Goal: Transaction & Acquisition: Purchase product/service

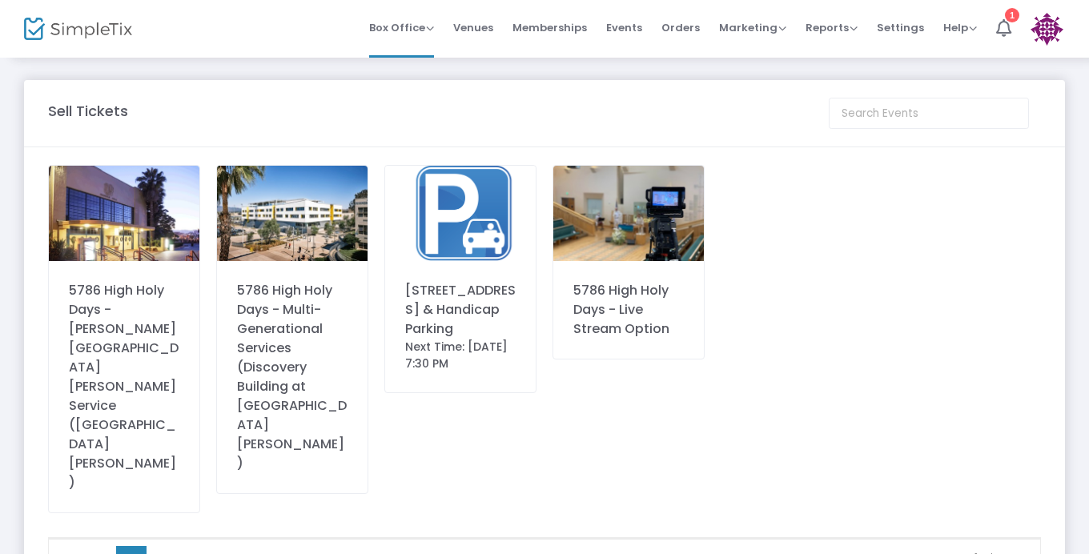
click at [67, 270] on div "5786 High Holy Days - [PERSON_NAME][GEOGRAPHIC_DATA][PERSON_NAME] Service ([GEO…" at bounding box center [124, 339] width 152 height 348
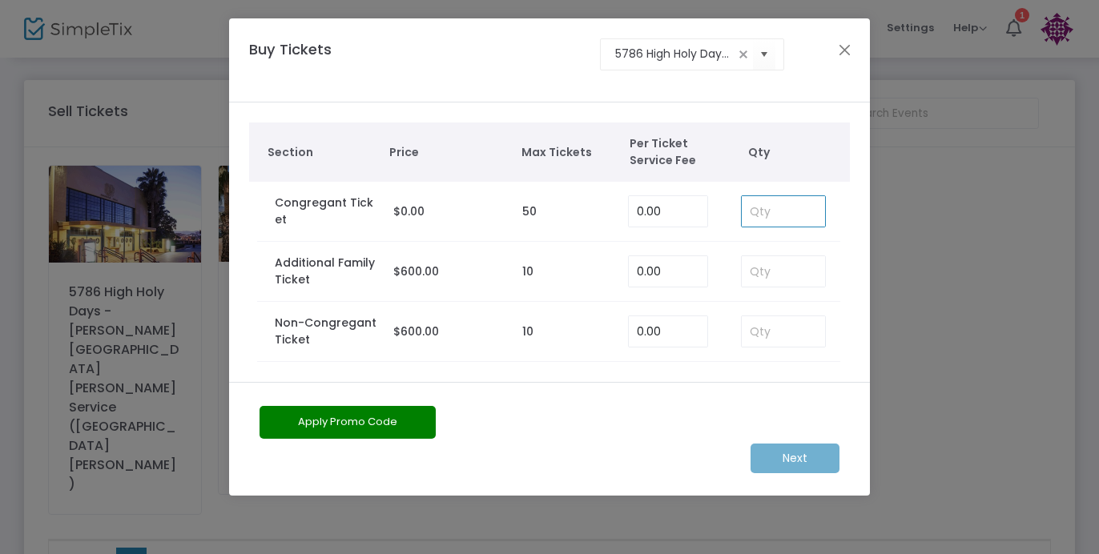
click at [764, 207] on input at bounding box center [783, 211] width 83 height 30
type input "3"
click at [781, 454] on m-button "Next" at bounding box center [794, 459] width 89 height 30
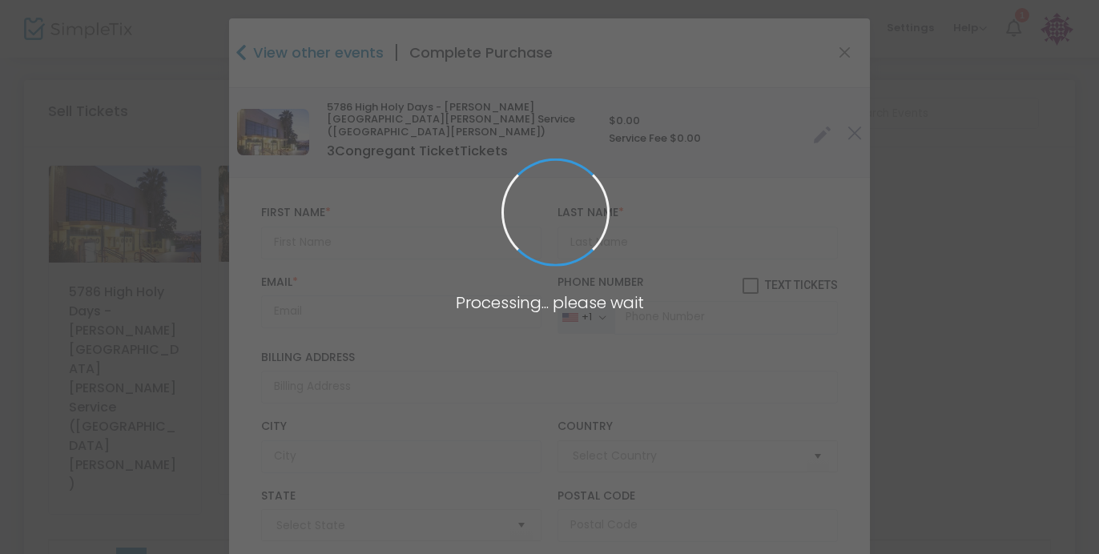
type input "[GEOGRAPHIC_DATA]"
type input "[US_STATE]"
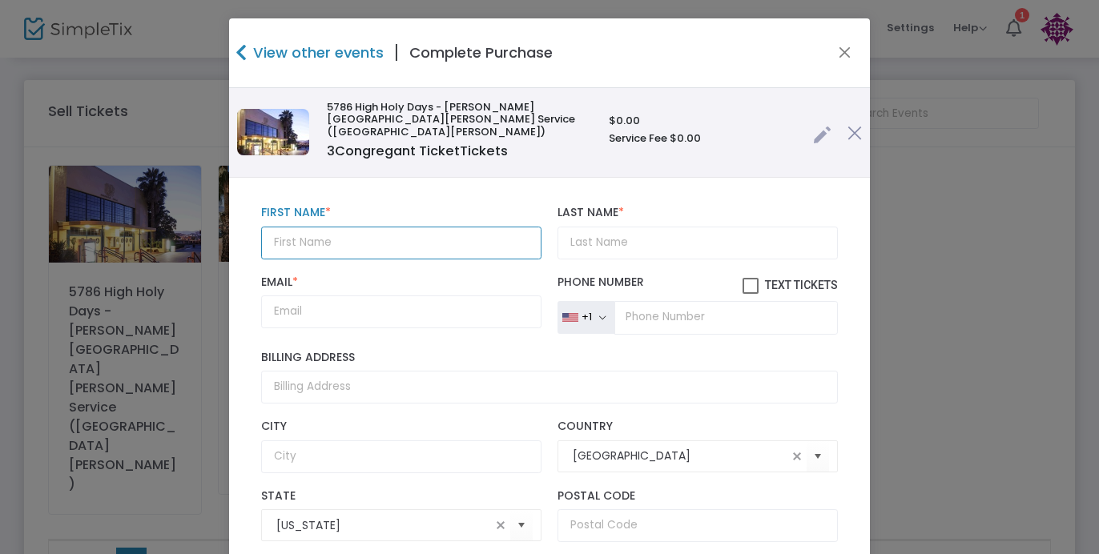
click at [403, 236] on input "text" at bounding box center [401, 243] width 280 height 33
type input "[PERSON_NAME]"
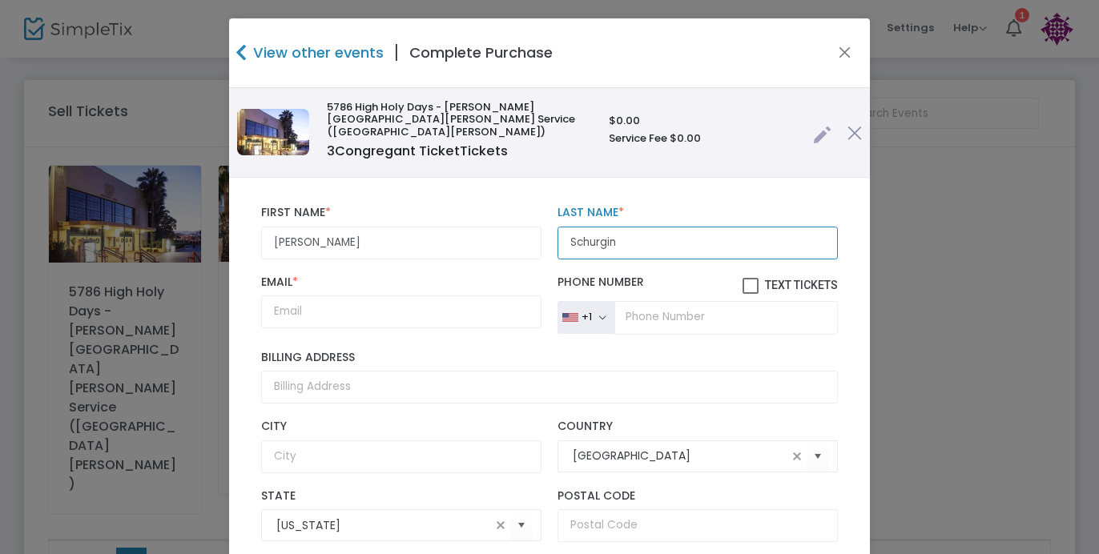
type input "Schurgin"
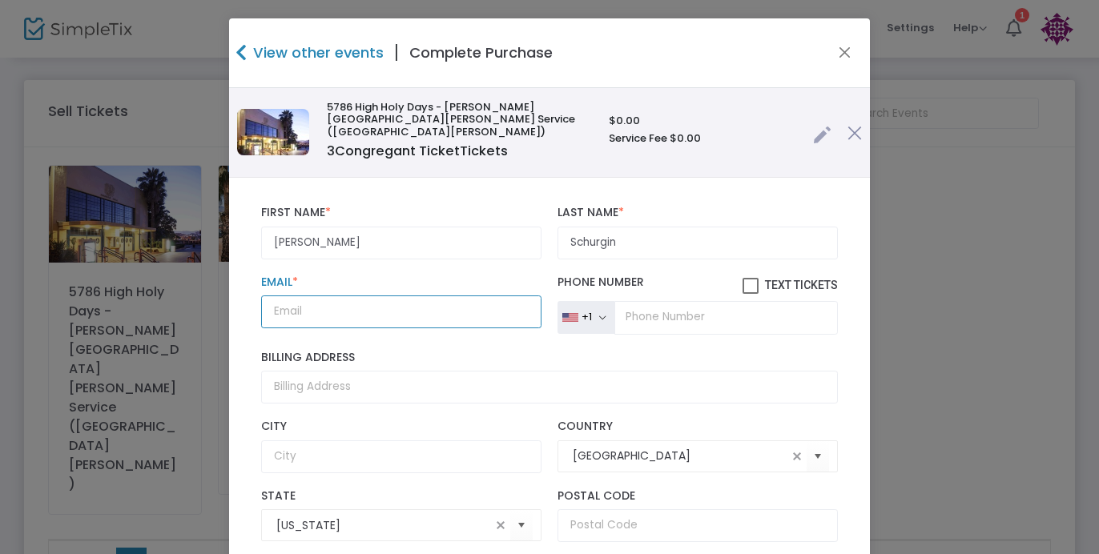
click at [342, 311] on input "Email *" at bounding box center [401, 311] width 280 height 33
paste input "[PERSON_NAME][EMAIL_ADDRESS][PERSON_NAME][DOMAIN_NAME]"
type input "[PERSON_NAME][EMAIL_ADDRESS][PERSON_NAME][DOMAIN_NAME]"
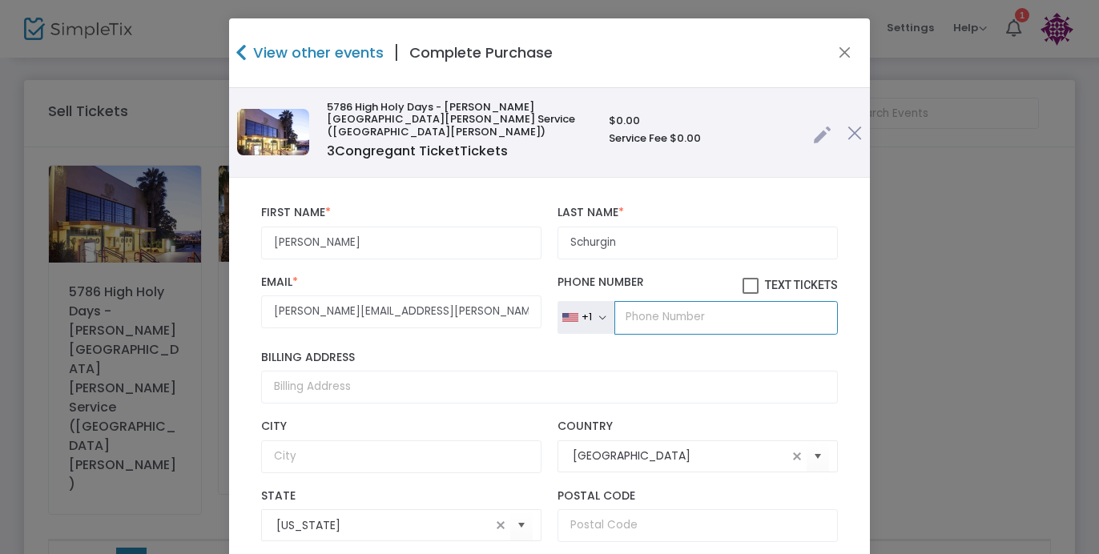
click at [631, 301] on input "tel" at bounding box center [725, 318] width 223 height 34
paste input "[PHONE_NUMBER]"
type input "[PHONE_NUMBER]"
click at [742, 278] on span at bounding box center [750, 286] width 16 height 16
click at [750, 294] on input "Text Tickets" at bounding box center [750, 294] width 1 height 1
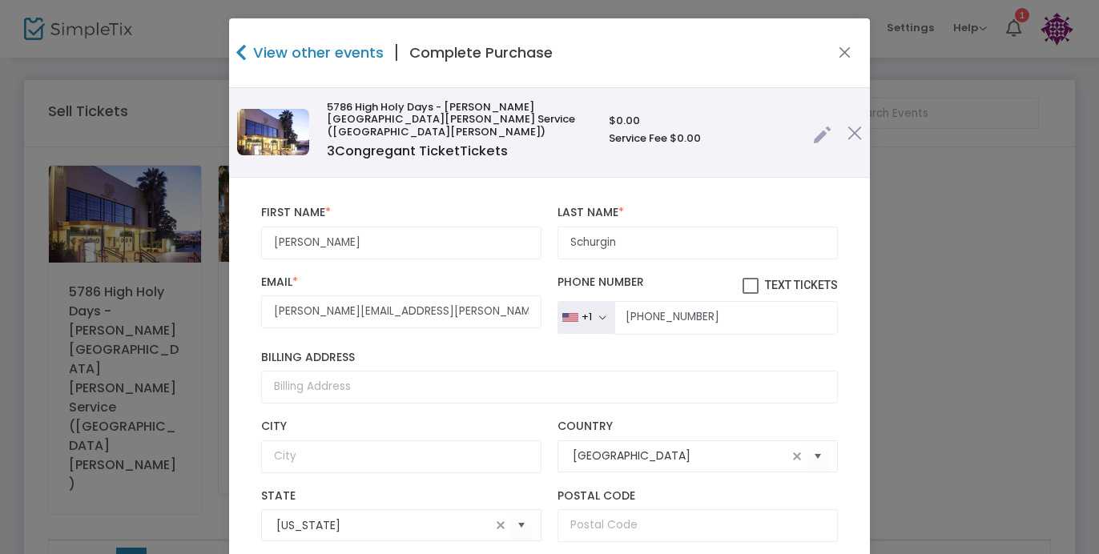
checkbox input "true"
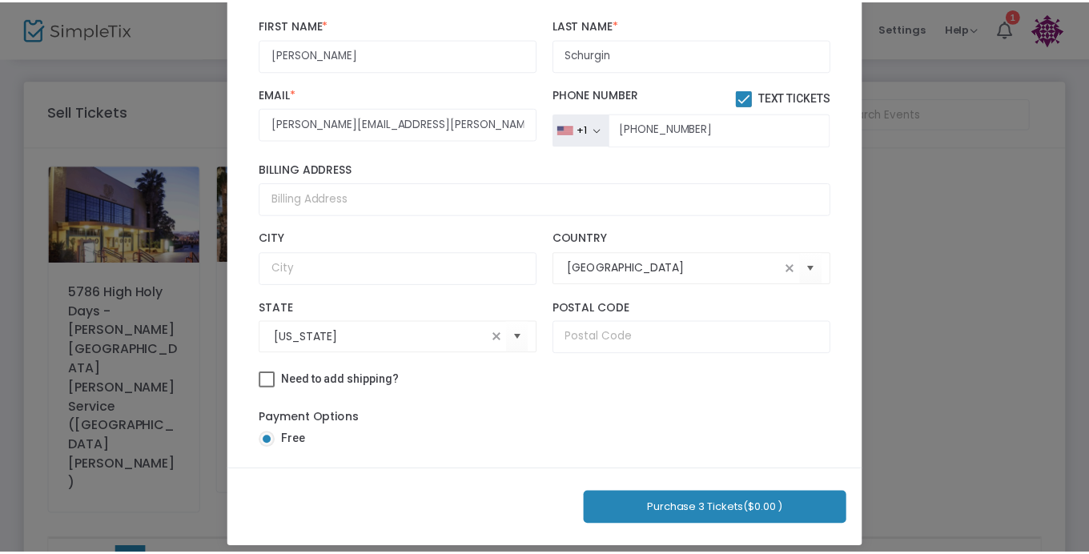
scroll to position [187, 0]
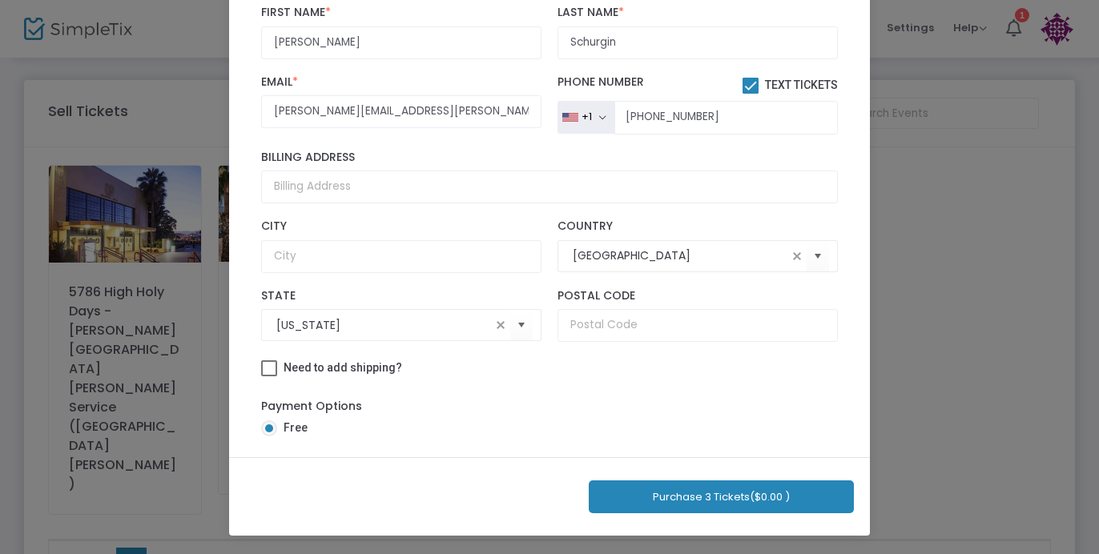
click at [650, 501] on button "Purchase 3 Tickets ($0.00 )" at bounding box center [721, 496] width 265 height 33
